Goal: Answer question/provide support: Share knowledge or assist other users

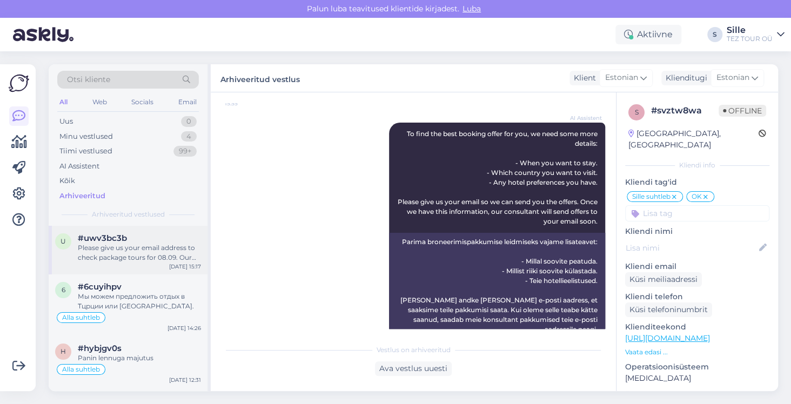
click at [130, 256] on div "Please give us your email address to check package tours for 08.09. Our consult…" at bounding box center [139, 252] width 123 height 19
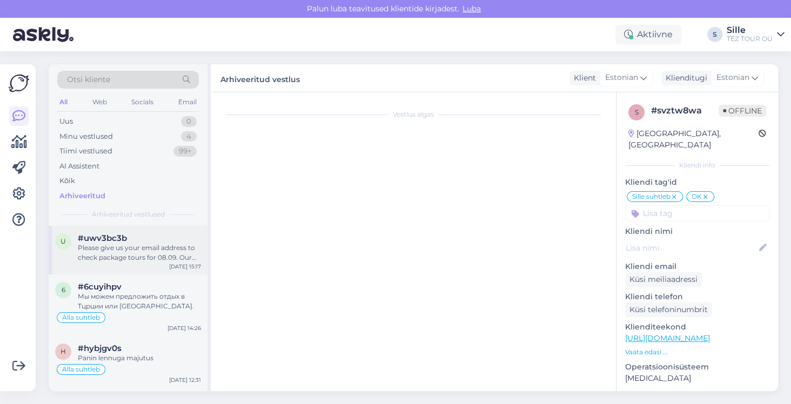
scroll to position [450, 0]
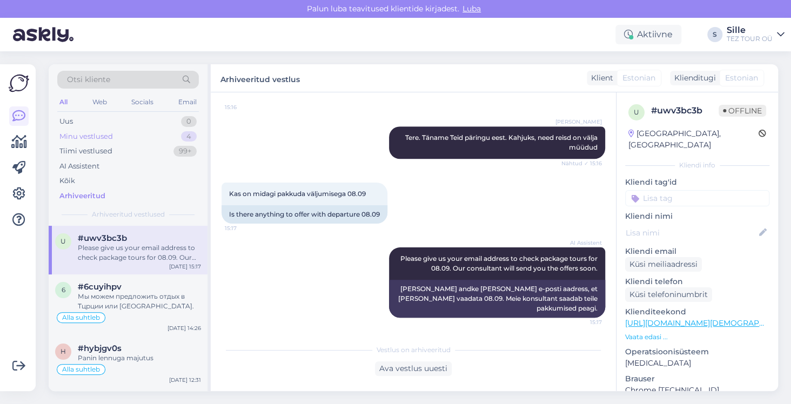
click at [119, 135] on div "Minu vestlused 4" at bounding box center [128, 136] width 142 height 15
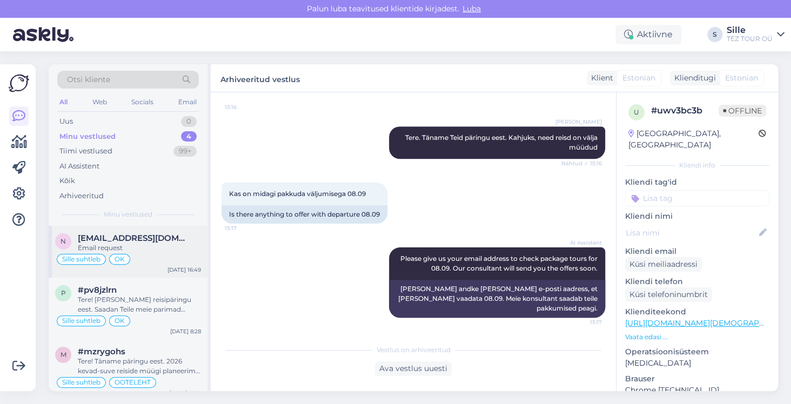
click at [135, 235] on span "[EMAIL_ADDRESS][DOMAIN_NAME]" at bounding box center [134, 239] width 112 height 10
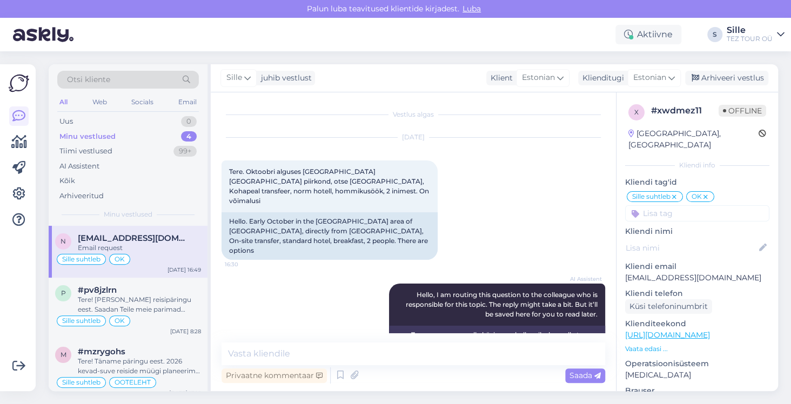
scroll to position [238, 0]
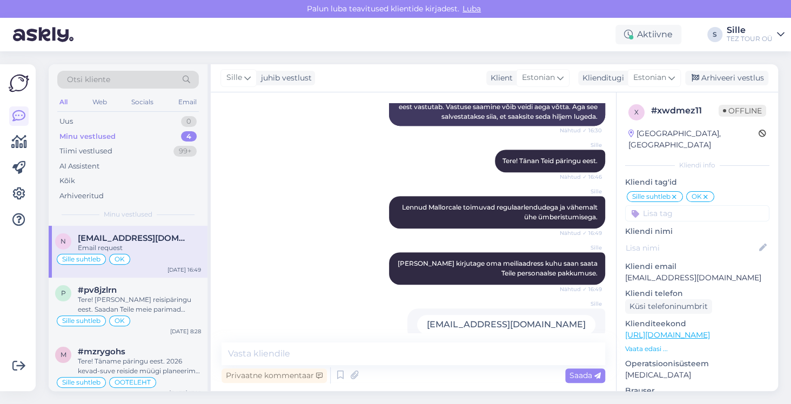
click at [105, 135] on div "Minu vestlused" at bounding box center [87, 136] width 56 height 11
click at [136, 246] on div "Email request" at bounding box center [139, 248] width 123 height 10
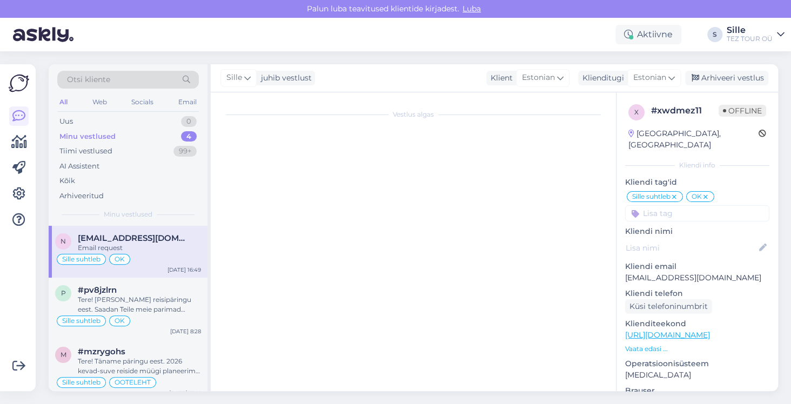
scroll to position [0, 0]
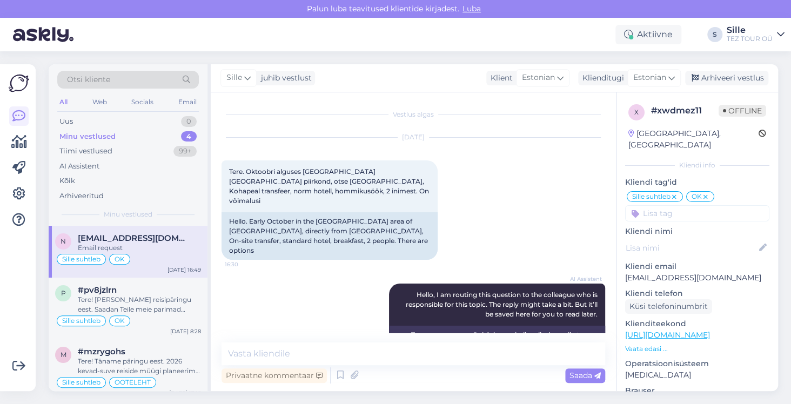
click at [143, 244] on div "Email request" at bounding box center [139, 248] width 123 height 10
click at [119, 134] on div "Minu vestlused 4" at bounding box center [128, 136] width 142 height 15
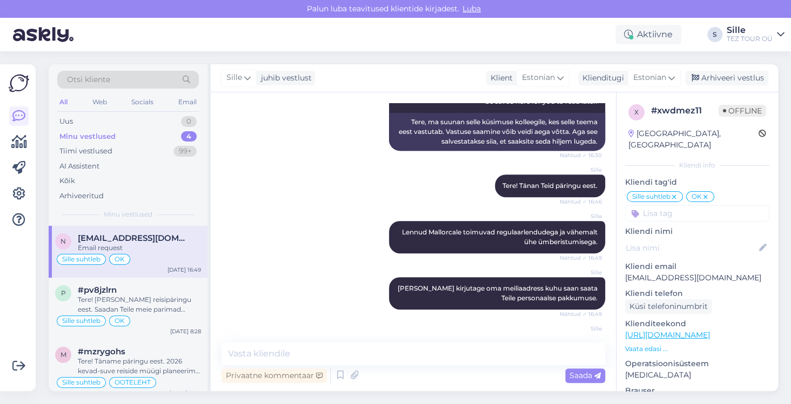
scroll to position [238, 0]
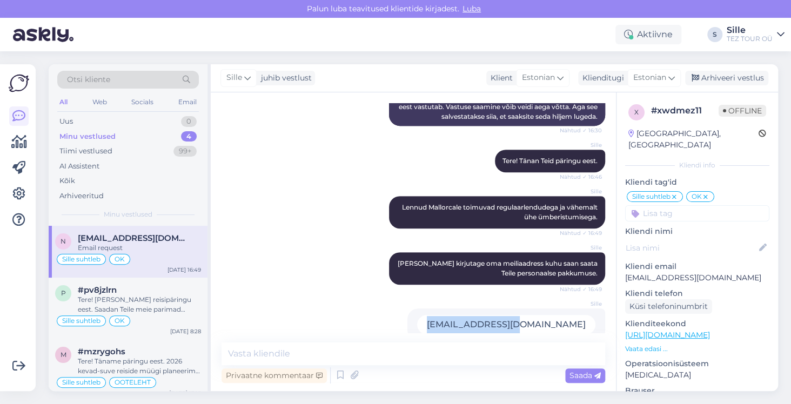
drag, startPoint x: 580, startPoint y: 303, endPoint x: 471, endPoint y: 316, distance: 109.4
click at [488, 315] on div "[EMAIL_ADDRESS][DOMAIN_NAME]" at bounding box center [506, 324] width 178 height 19
copy div "[EMAIL_ADDRESS][DOMAIN_NAME]"
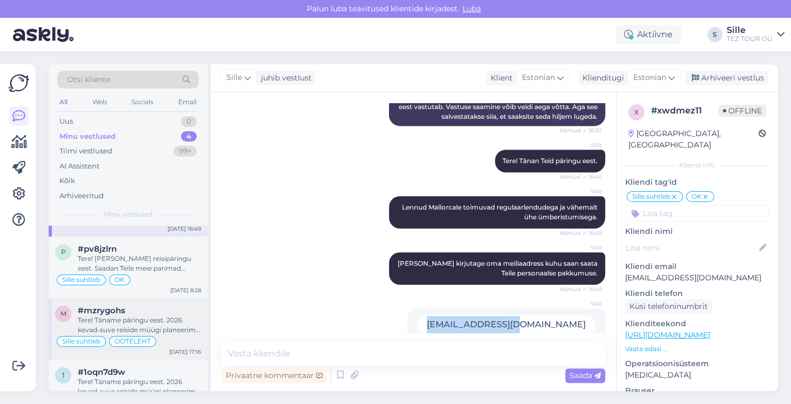
scroll to position [69, 0]
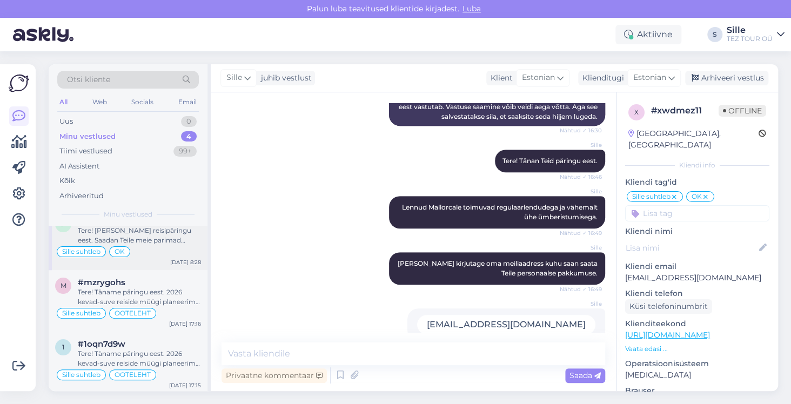
click at [134, 245] on div "Sille suhtleb OK" at bounding box center [128, 251] width 146 height 13
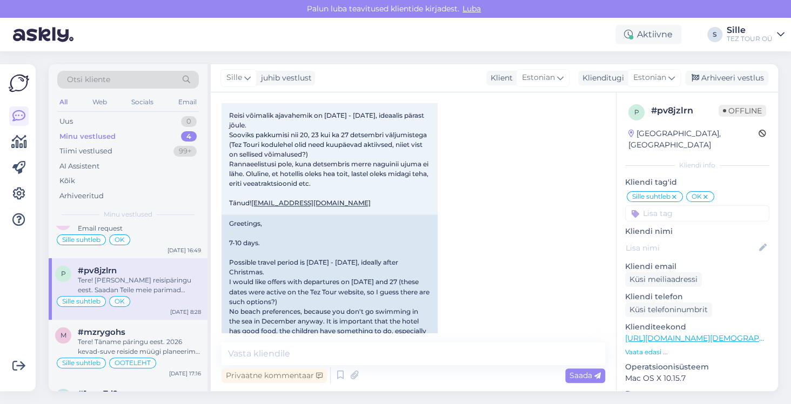
scroll to position [0, 0]
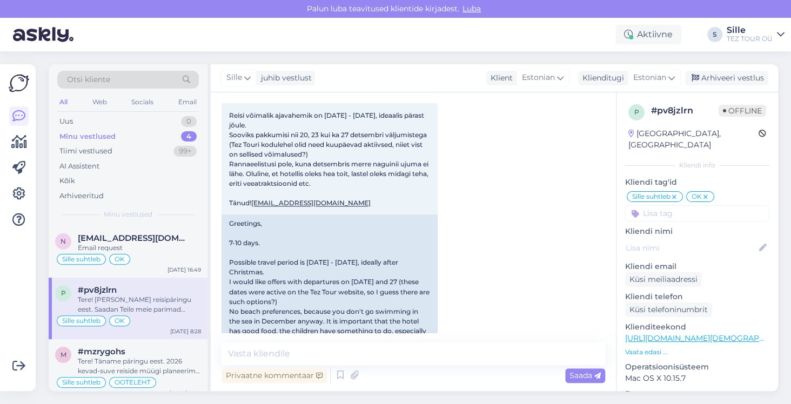
click at [134, 311] on div "Tere! [PERSON_NAME] reisipäringu eest. Saadan Teile meie parimad pakkumised esi…" at bounding box center [139, 304] width 123 height 19
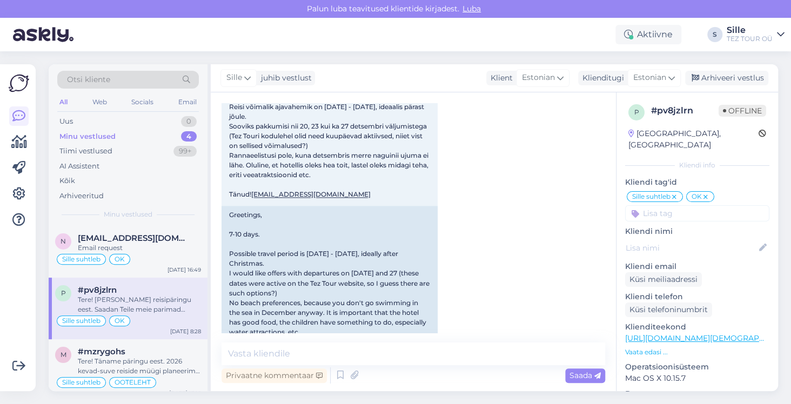
scroll to position [1181, 0]
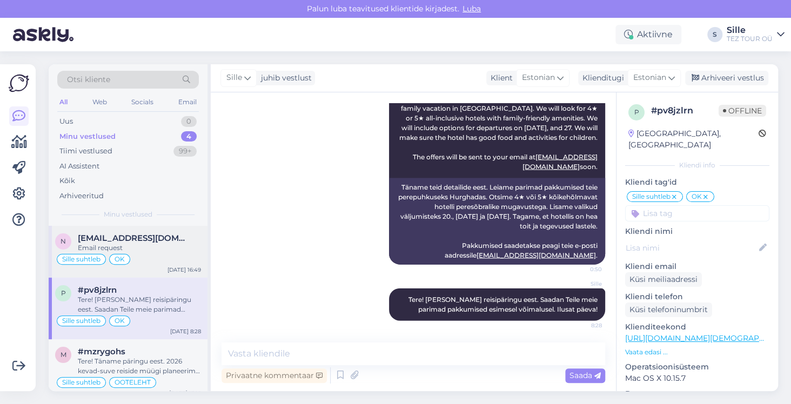
click at [175, 250] on div "Email request" at bounding box center [139, 248] width 123 height 10
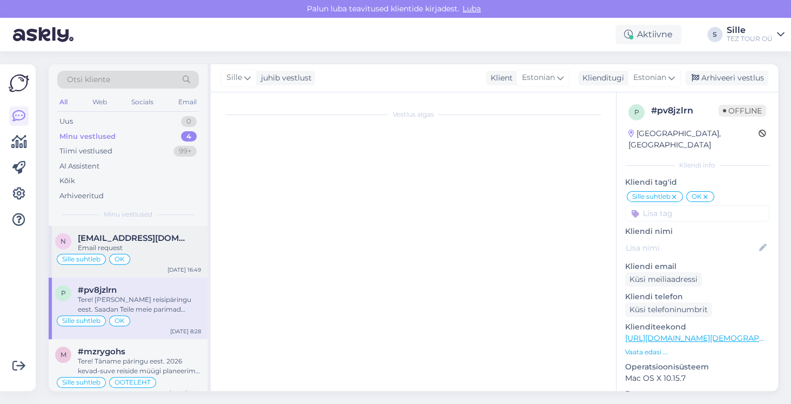
scroll to position [238, 0]
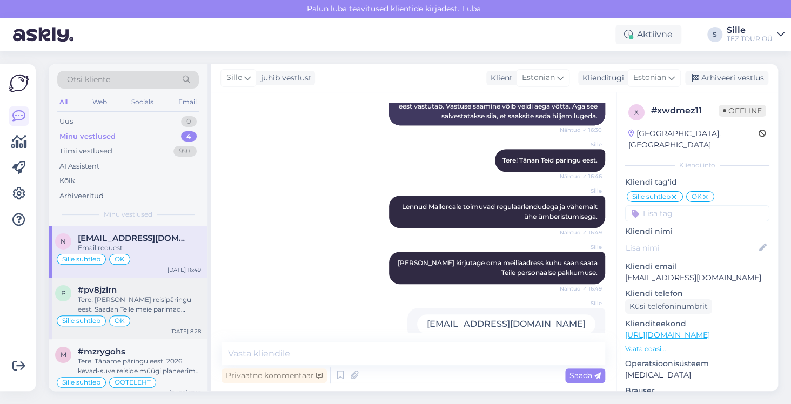
click at [180, 304] on div "Tere! [PERSON_NAME] reisipäringu eest. Saadan Teile meie parimad pakkumised esi…" at bounding box center [139, 304] width 123 height 19
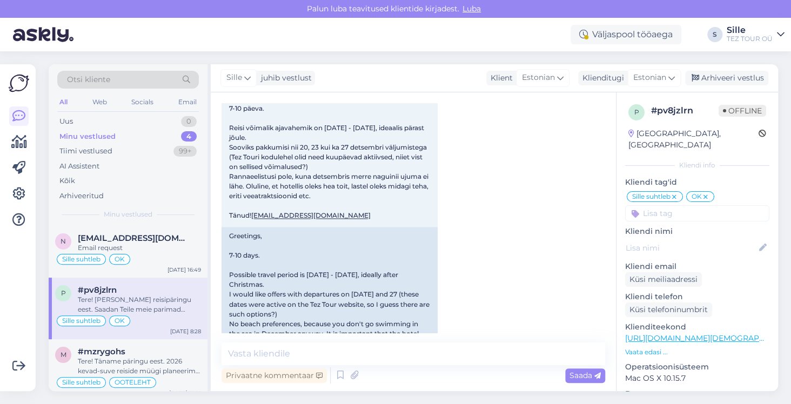
scroll to position [748, 0]
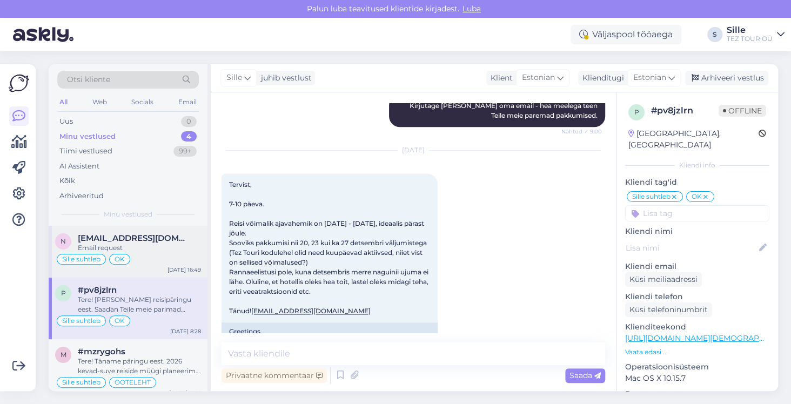
click at [124, 254] on div "n [EMAIL_ADDRESS][DOMAIN_NAME] Email request Sille suhtleb OK [DATE] 16:49" at bounding box center [128, 252] width 159 height 52
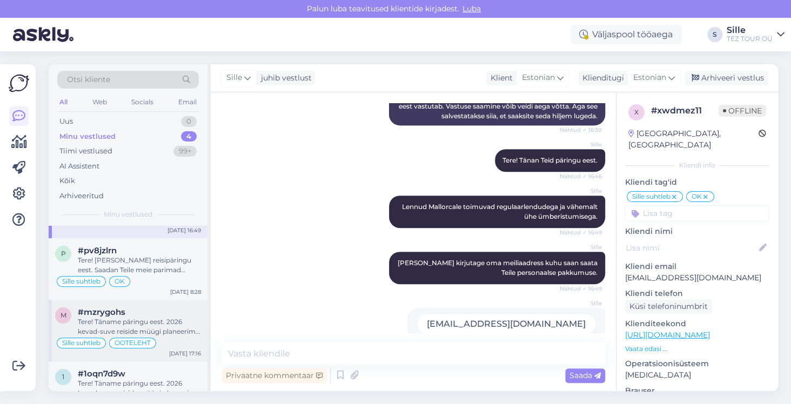
scroll to position [69, 0]
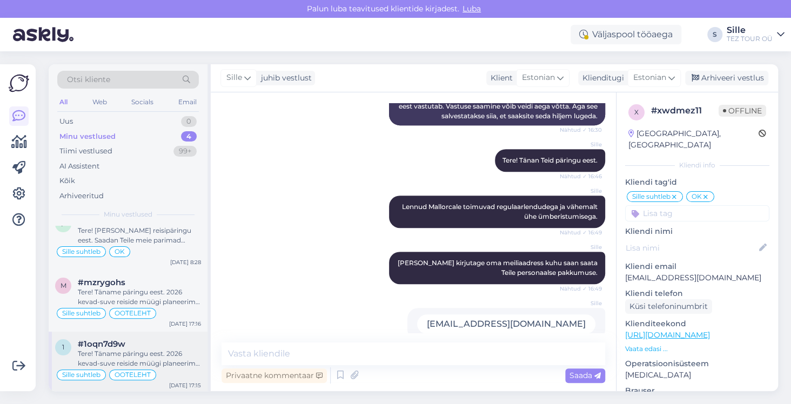
click at [159, 347] on div "#1oqn7d9w Tere! Täname päringu eest. 2026 kevad-suve reiside müügi planeerime a…" at bounding box center [139, 354] width 123 height 29
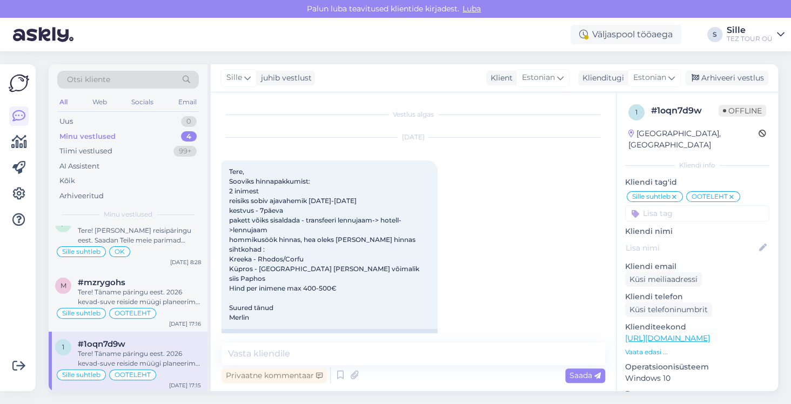
scroll to position [974, 0]
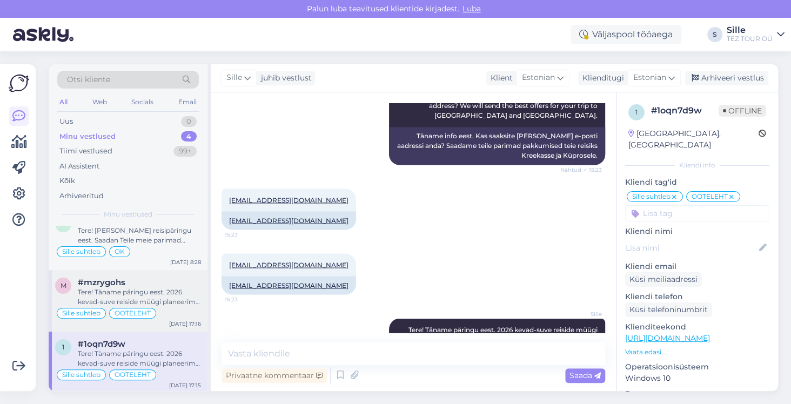
click at [140, 310] on span "OOTELEHT" at bounding box center [133, 313] width 36 height 6
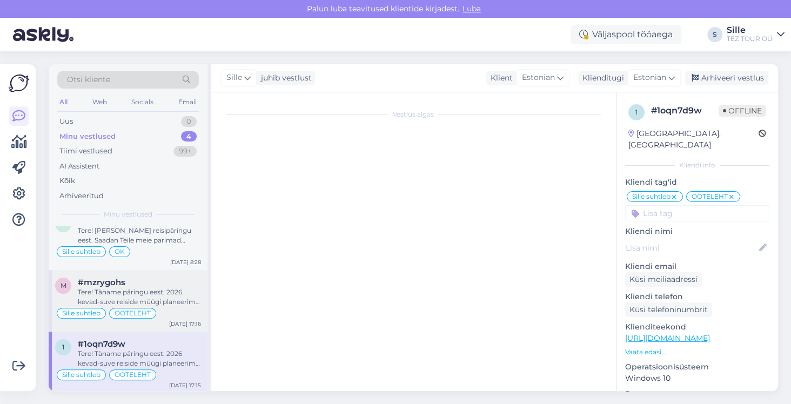
scroll to position [709, 0]
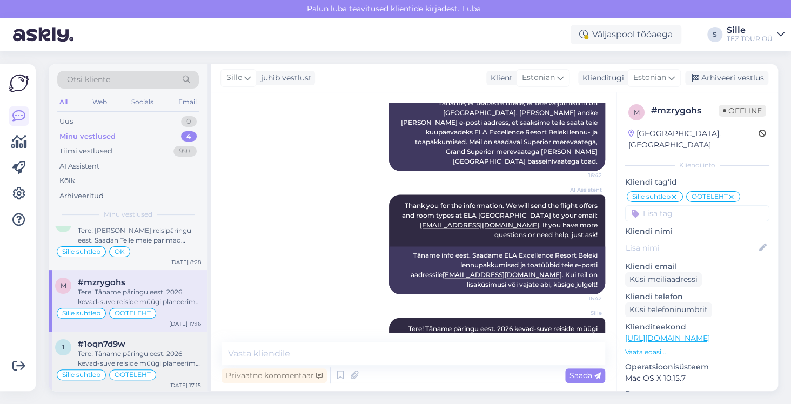
click at [162, 360] on div "Tere! Täname päringu eest. 2026 kevad-suve reiside müügi planeerime avada oktoo…" at bounding box center [139, 358] width 123 height 19
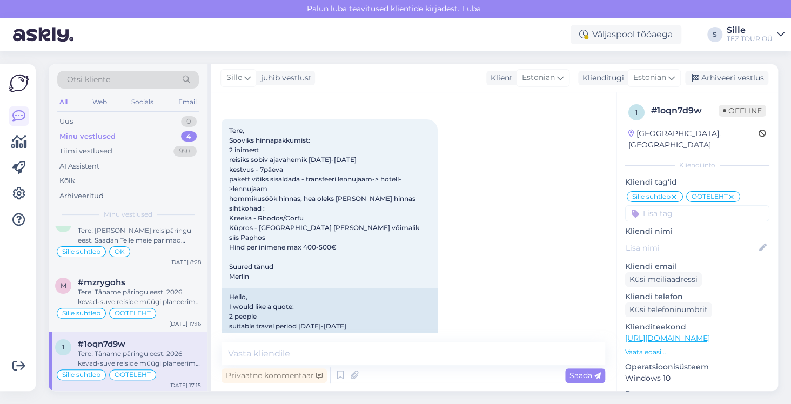
scroll to position [0, 0]
